Goal: Find specific page/section: Find specific page/section

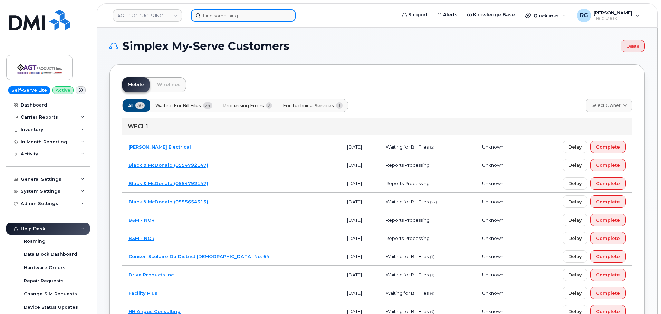
click at [211, 19] on input at bounding box center [243, 15] width 105 height 12
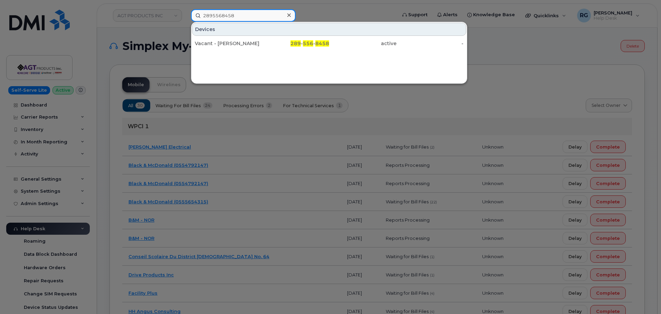
type input "2895568458"
click at [217, 41] on div "Vacant - [PERSON_NAME]" at bounding box center [228, 43] width 67 height 7
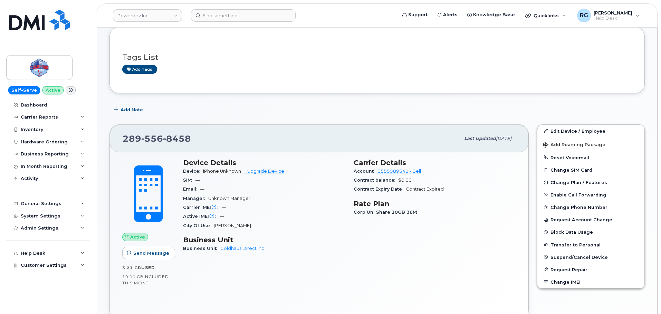
scroll to position [104, 0]
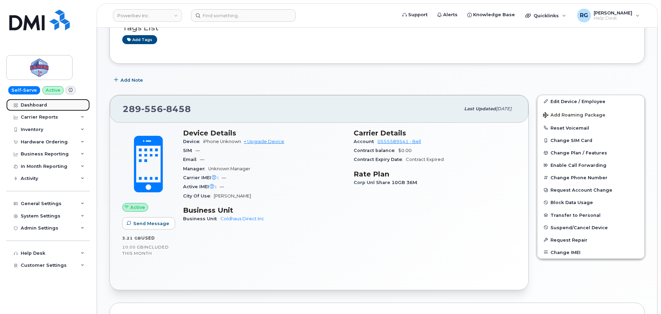
click at [37, 107] on div "Dashboard" at bounding box center [34, 106] width 26 height 6
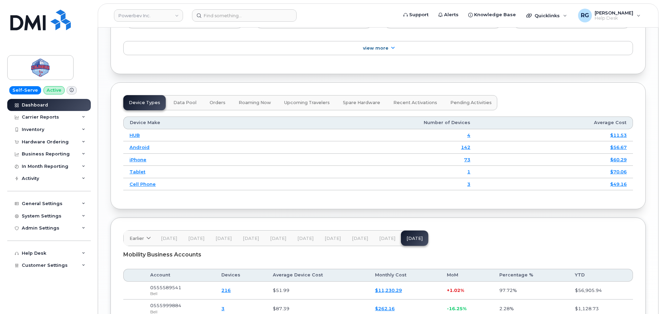
scroll to position [885, 0]
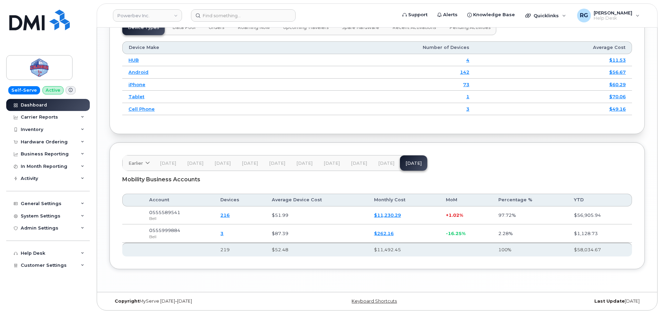
click at [229, 216] on link "216" at bounding box center [224, 216] width 9 height 6
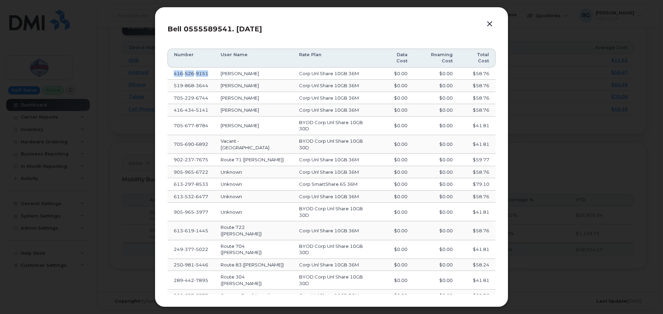
drag, startPoint x: 210, startPoint y: 74, endPoint x: 172, endPoint y: 76, distance: 37.7
click at [172, 76] on td "416 526 9151" at bounding box center [190, 74] width 47 height 12
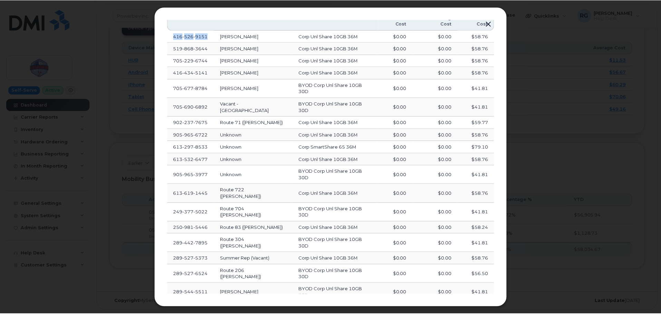
scroll to position [122, 0]
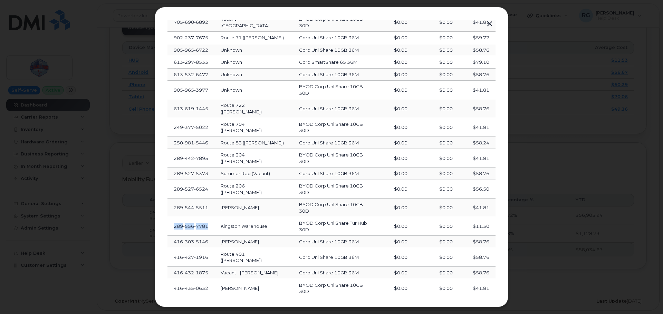
drag, startPoint x: 208, startPoint y: 182, endPoint x: 174, endPoint y: 182, distance: 34.2
click at [174, 224] on span "289 556 7781" at bounding box center [191, 227] width 35 height 6
copy span "289 556 7781"
click at [491, 23] on button "button" at bounding box center [489, 24] width 10 height 10
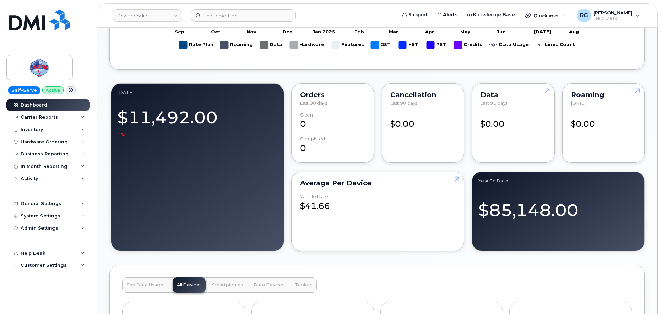
scroll to position [471, 0]
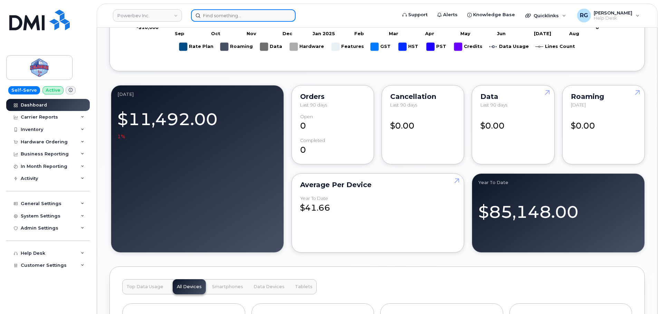
click at [223, 17] on input at bounding box center [243, 15] width 105 height 12
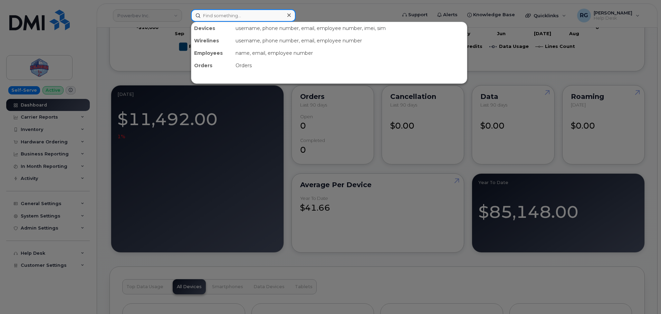
paste input "2895567781"
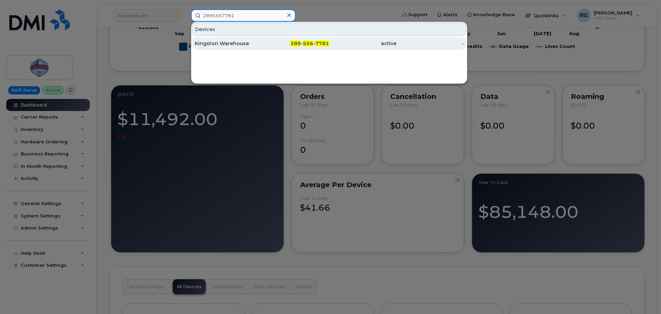
type input "2895567781"
click at [277, 43] on div "289 - 556 - 7781" at bounding box center [295, 43] width 67 height 7
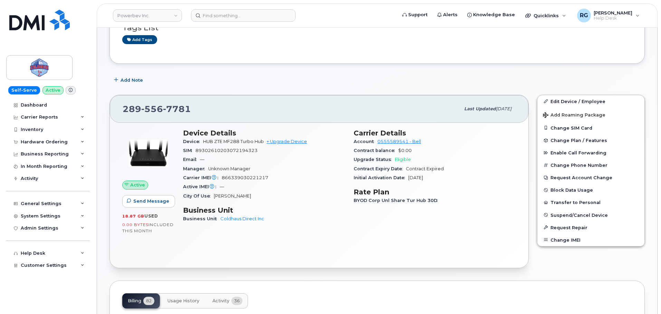
scroll to position [138, 0]
